Goal: Complete application form

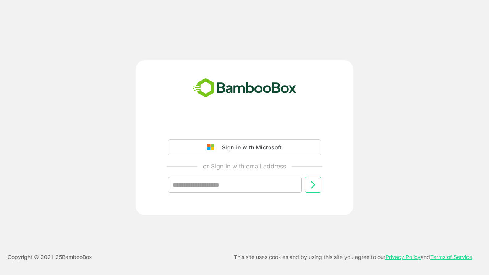
type input "**********"
click at [313, 185] on icon at bounding box center [313, 184] width 9 height 9
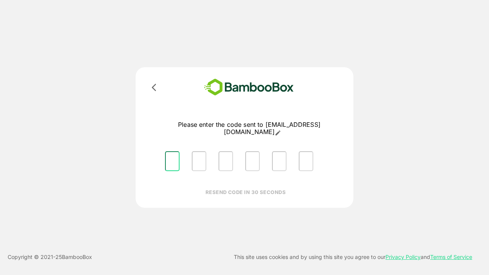
type input "*"
